Goal: Information Seeking & Learning: Compare options

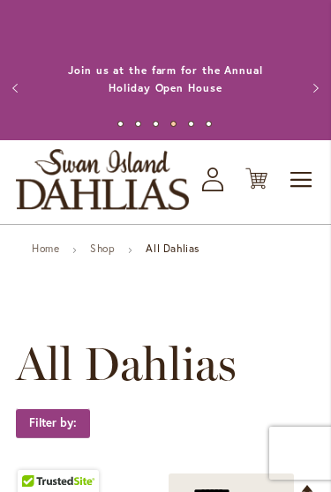
click at [304, 197] on span "Toggle Nav" at bounding box center [301, 179] width 26 height 35
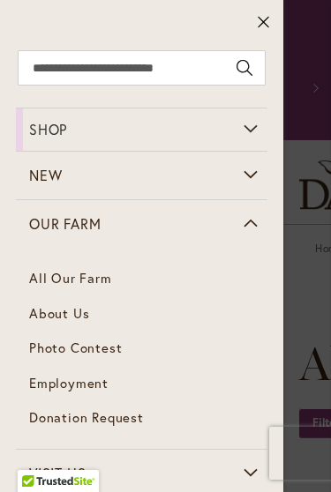
click at [92, 318] on link "About Us" at bounding box center [141, 313] width 251 height 35
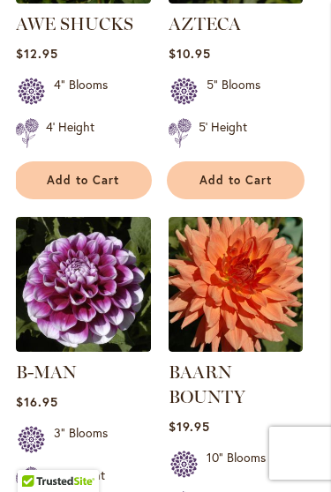
scroll to position [3017, 0]
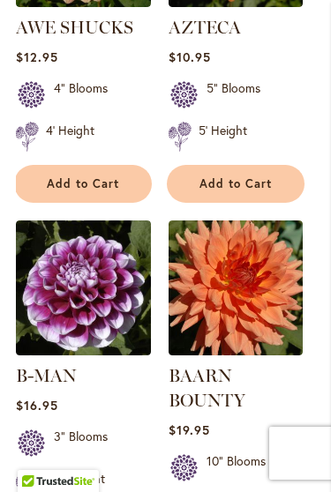
click at [276, 255] on img at bounding box center [235, 287] width 135 height 135
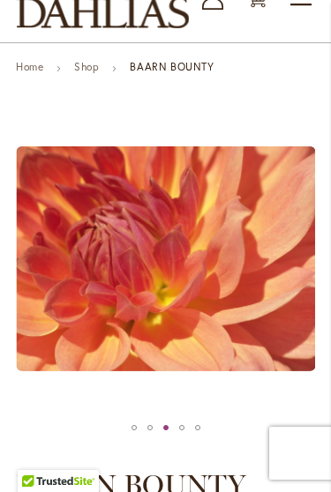
scroll to position [179, 0]
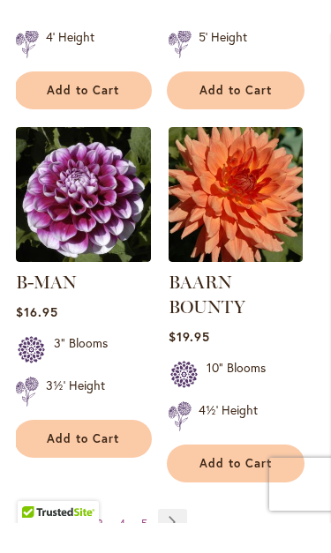
scroll to position [3173, 0]
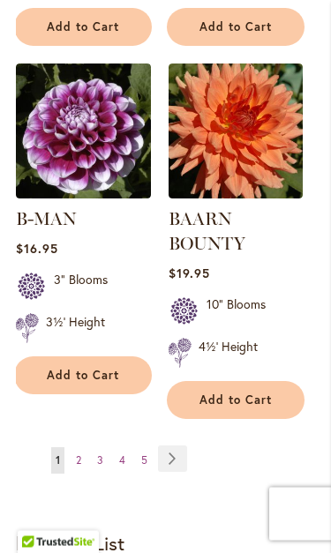
click at [178, 446] on link "Page Next" at bounding box center [172, 459] width 29 height 26
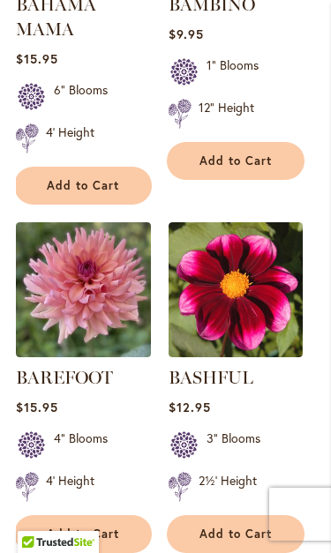
scroll to position [1155, 0]
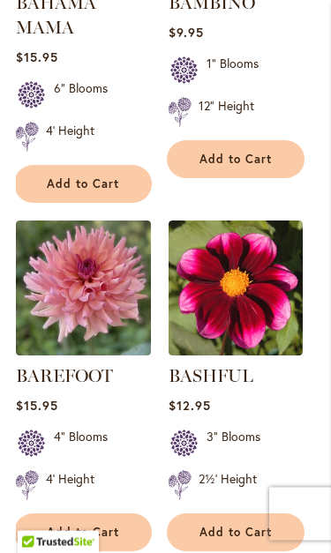
click at [120, 335] on img at bounding box center [83, 288] width 135 height 135
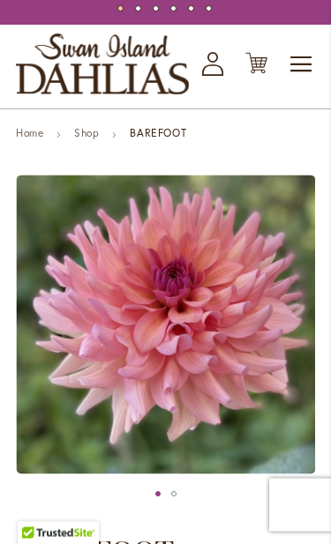
scroll to position [129, 0]
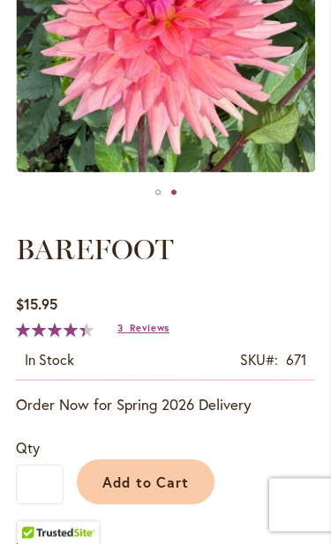
scroll to position [417, 0]
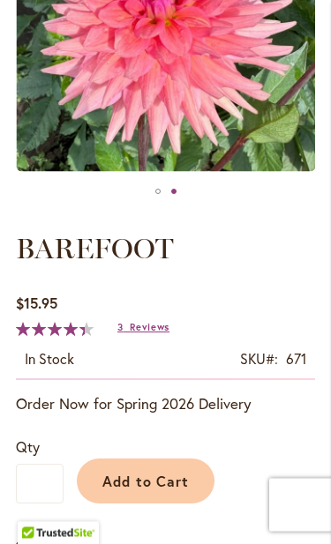
click at [160, 334] on span "Reviews" at bounding box center [150, 328] width 40 height 12
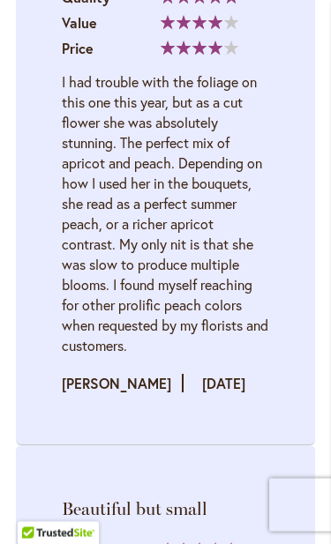
scroll to position [3094, 0]
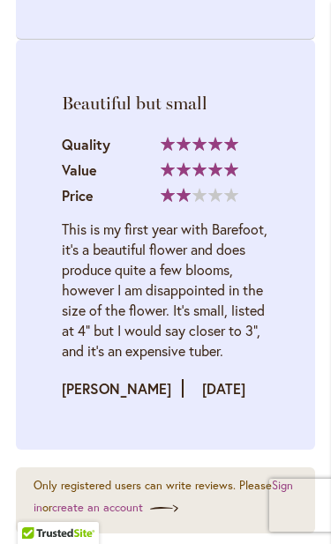
click at [287, 300] on li "Beautiful but small Quality 100%" at bounding box center [165, 245] width 299 height 410
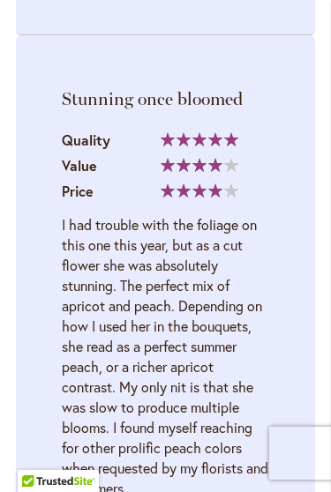
scroll to position [2947, 0]
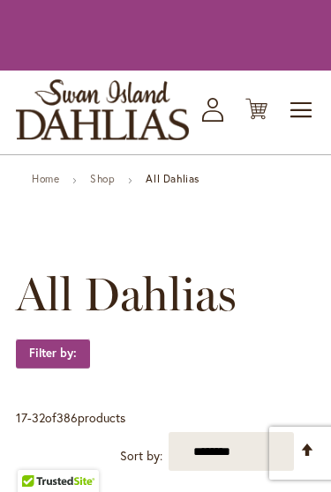
scroll to position [1133, 0]
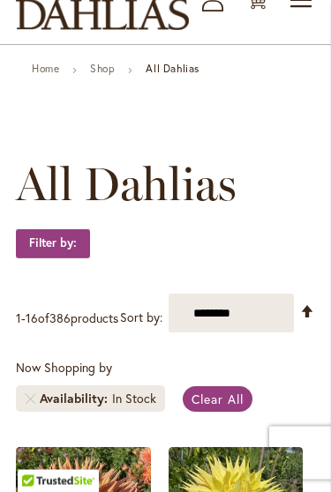
scroll to position [202, 0]
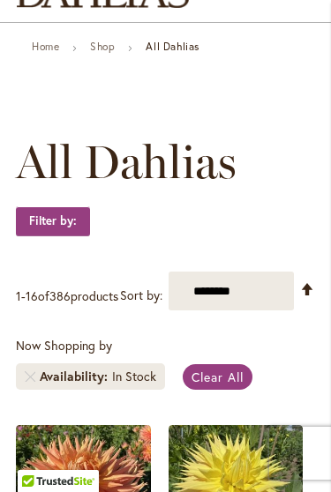
click at [210, 310] on select "**********" at bounding box center [230, 291] width 125 height 39
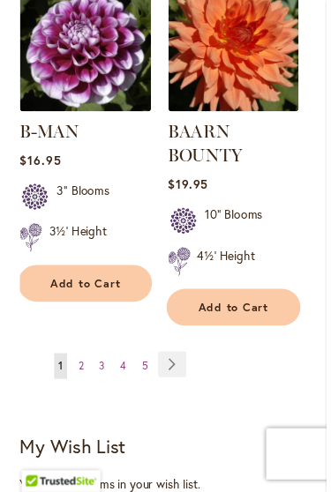
scroll to position [3259, 0]
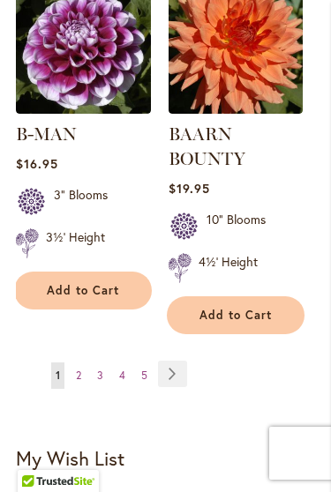
click at [74, 362] on link "Page 2" at bounding box center [78, 375] width 14 height 26
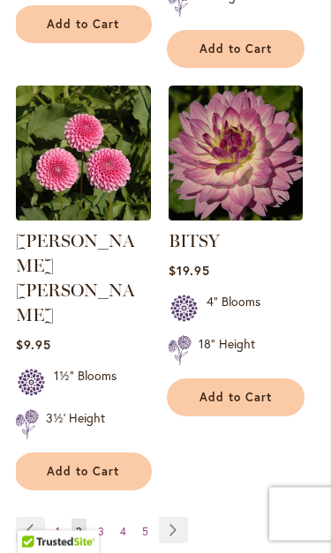
scroll to position [3058, 0]
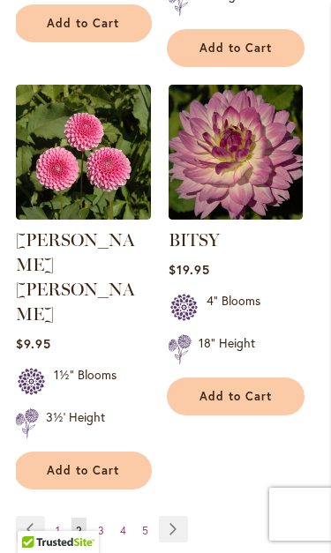
click at [172, 491] on link "Page Next" at bounding box center [173, 529] width 29 height 26
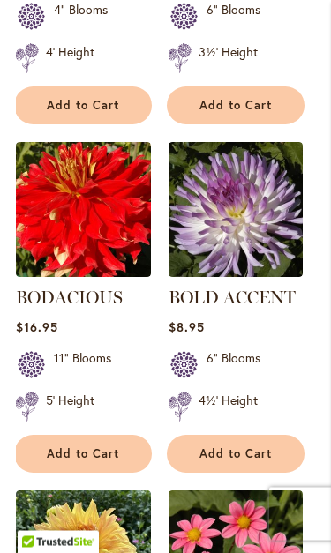
scroll to position [1583, 0]
click at [223, 264] on img at bounding box center [235, 209] width 135 height 135
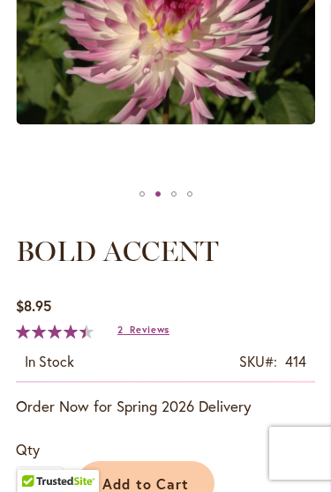
scroll to position [414, 0]
click at [139, 337] on span "Reviews" at bounding box center [150, 330] width 40 height 12
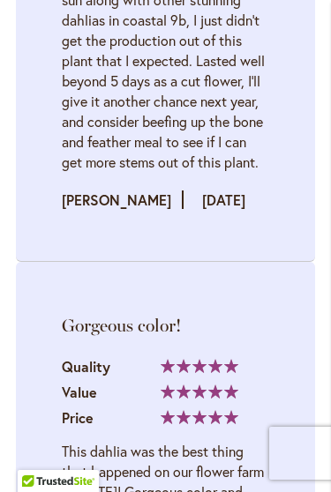
scroll to position [2763, 0]
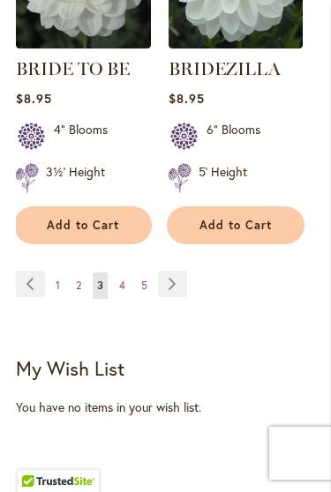
scroll to position [3276, 0]
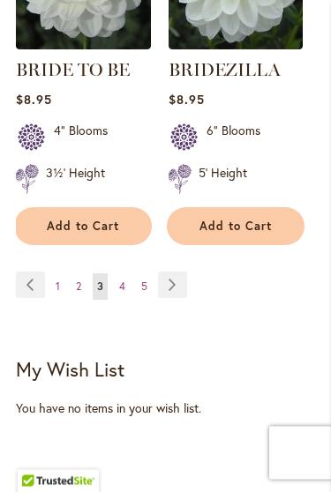
click at [120, 294] on span "4" at bounding box center [122, 286] width 6 height 13
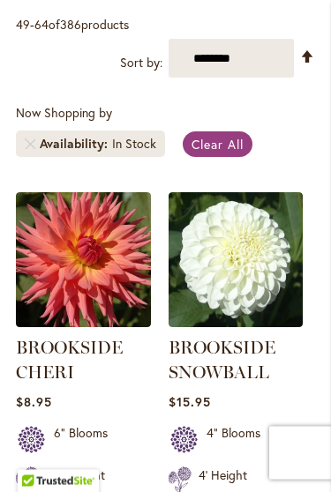
scroll to position [463, 0]
click at [66, 301] on img at bounding box center [83, 259] width 135 height 135
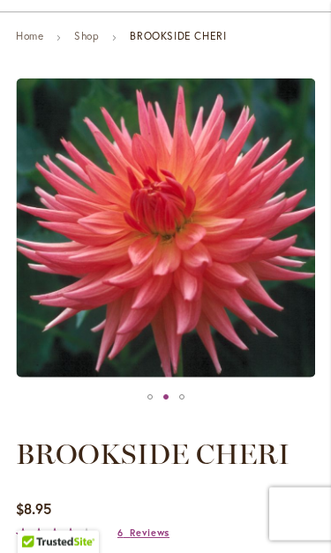
scroll to position [212, 0]
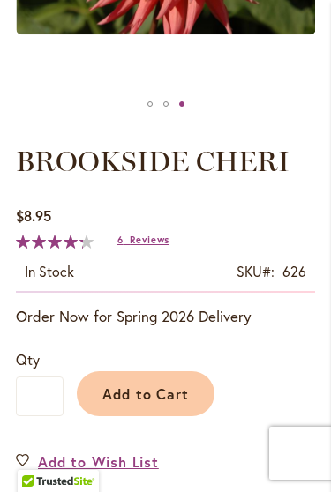
click at [139, 246] on span "Reviews" at bounding box center [150, 240] width 40 height 12
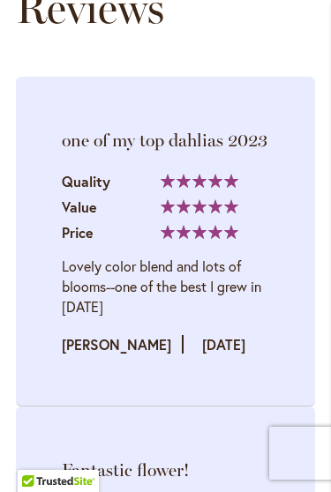
scroll to position [2392, 0]
